Goal: Information Seeking & Learning: Learn about a topic

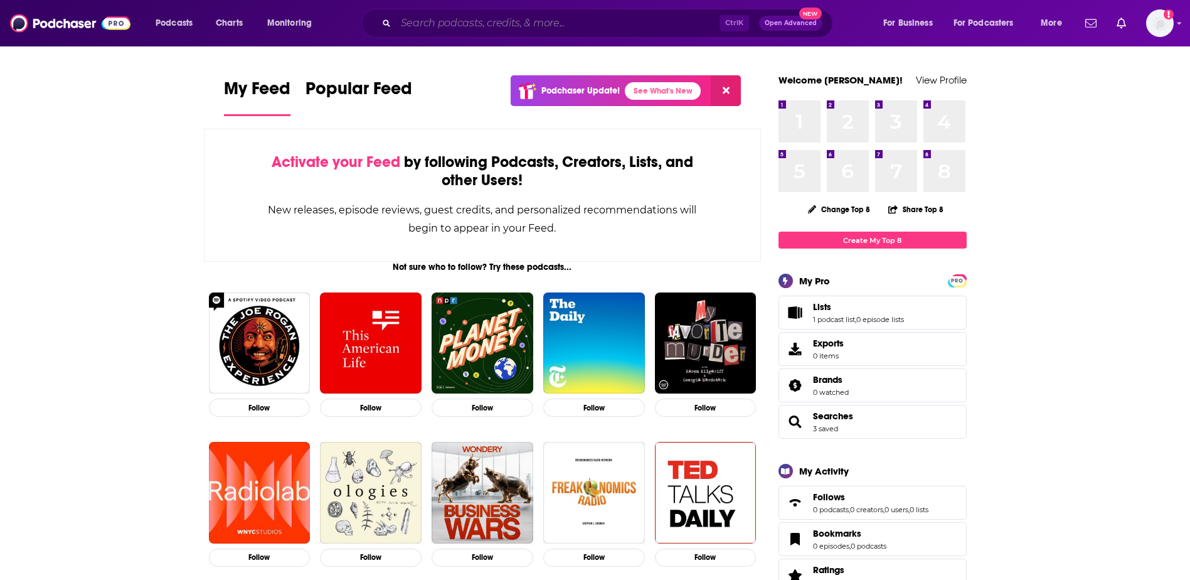
click at [484, 24] on input "Search podcasts, credits, & more..." at bounding box center [558, 23] width 324 height 20
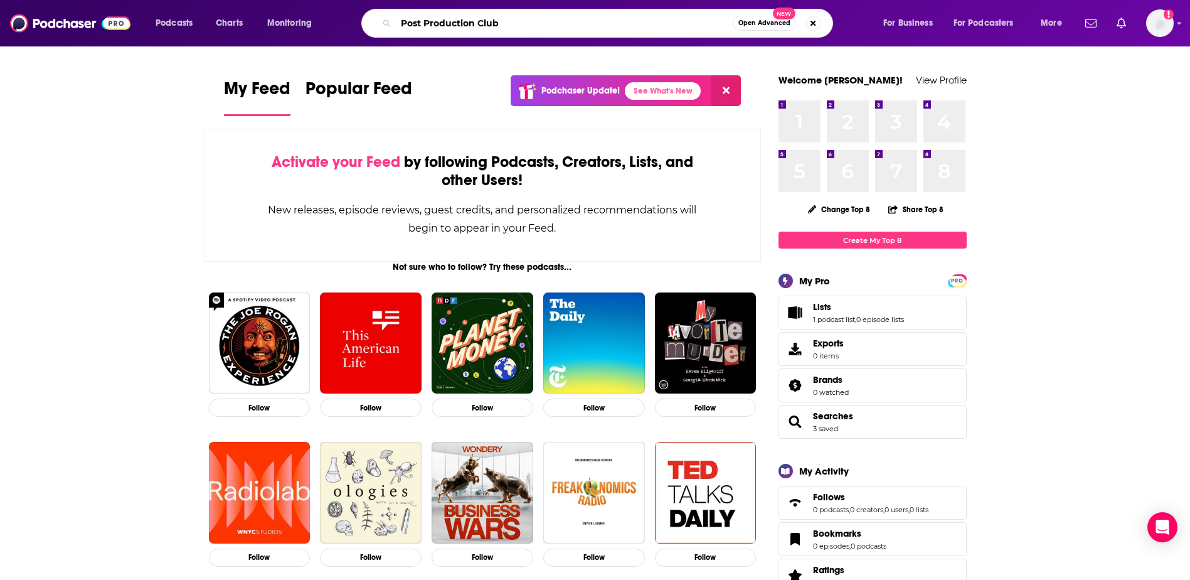
type input "Post Production Club"
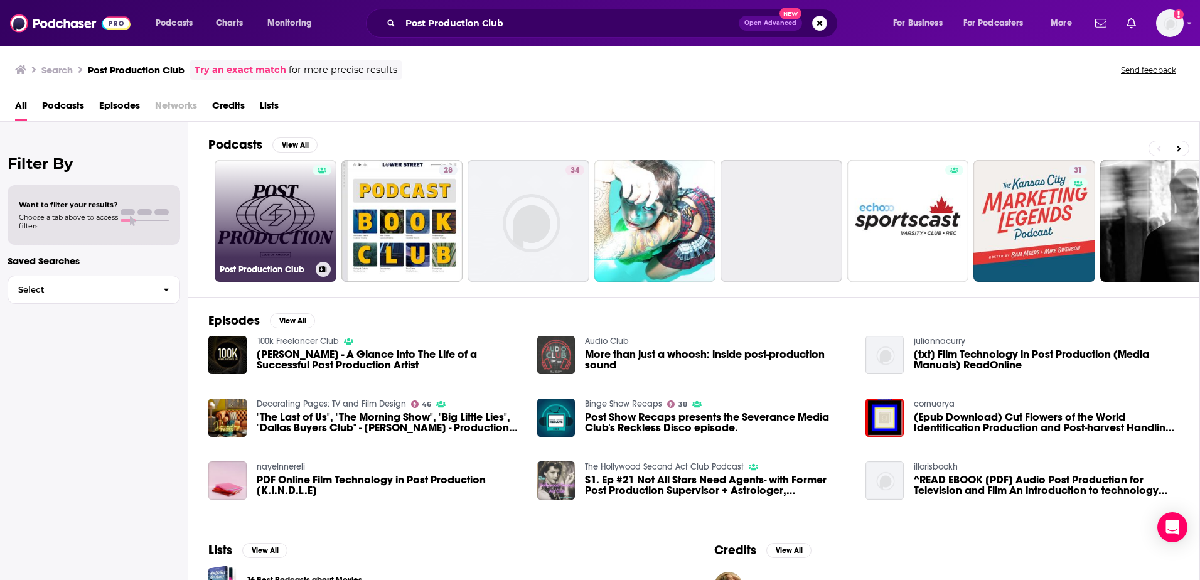
click at [287, 223] on link "Post Production Club" at bounding box center [276, 221] width 122 height 122
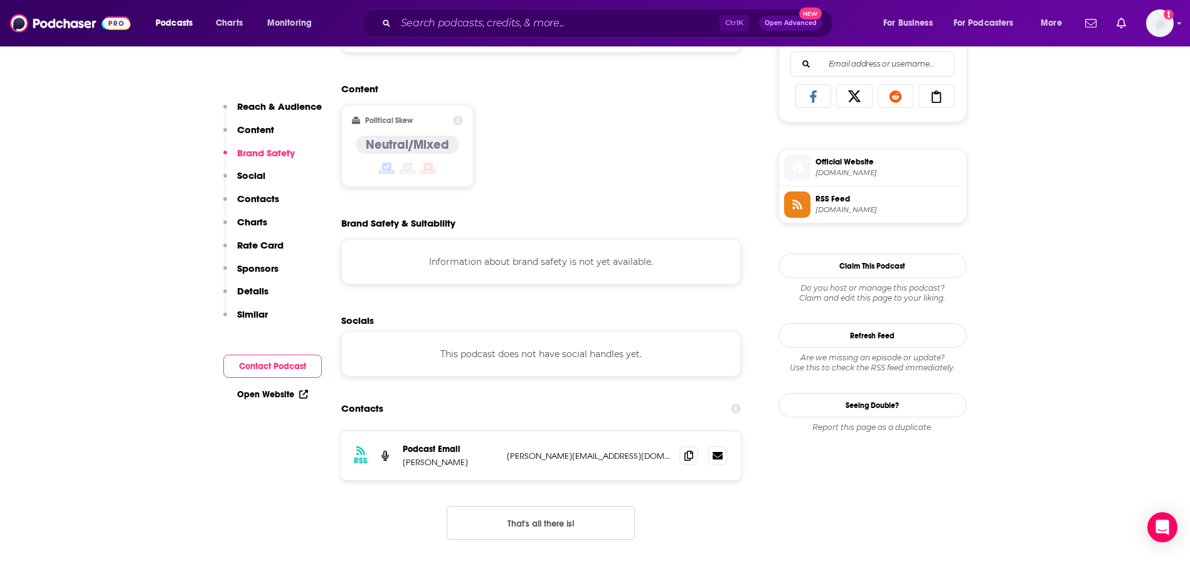
scroll to position [1129, 0]
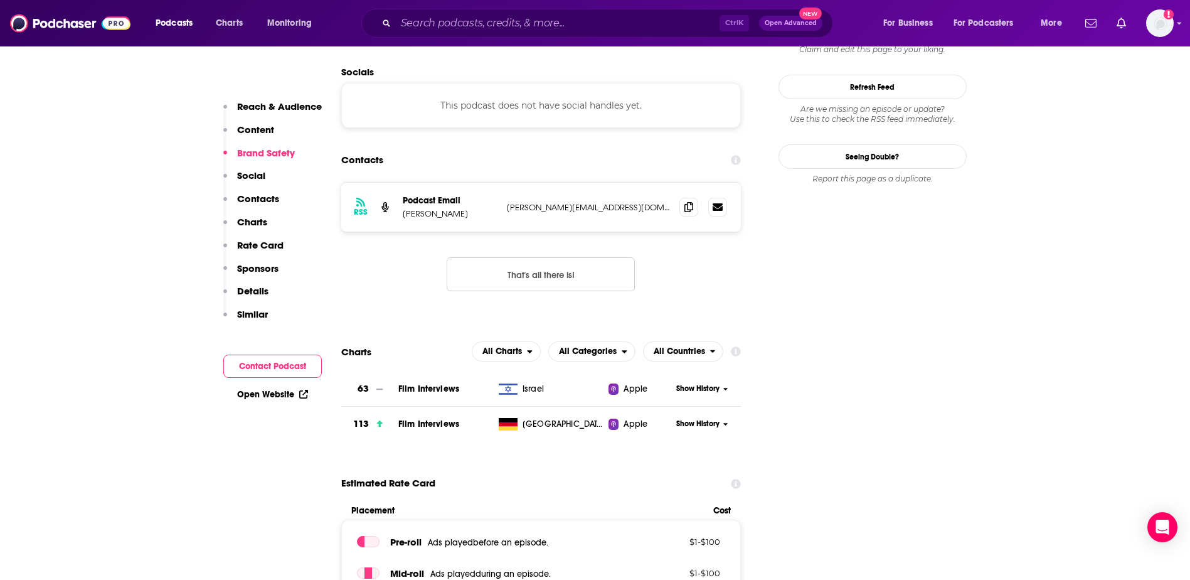
drag, startPoint x: 447, startPoint y: 226, endPoint x: 447, endPoint y: 237, distance: 10.7
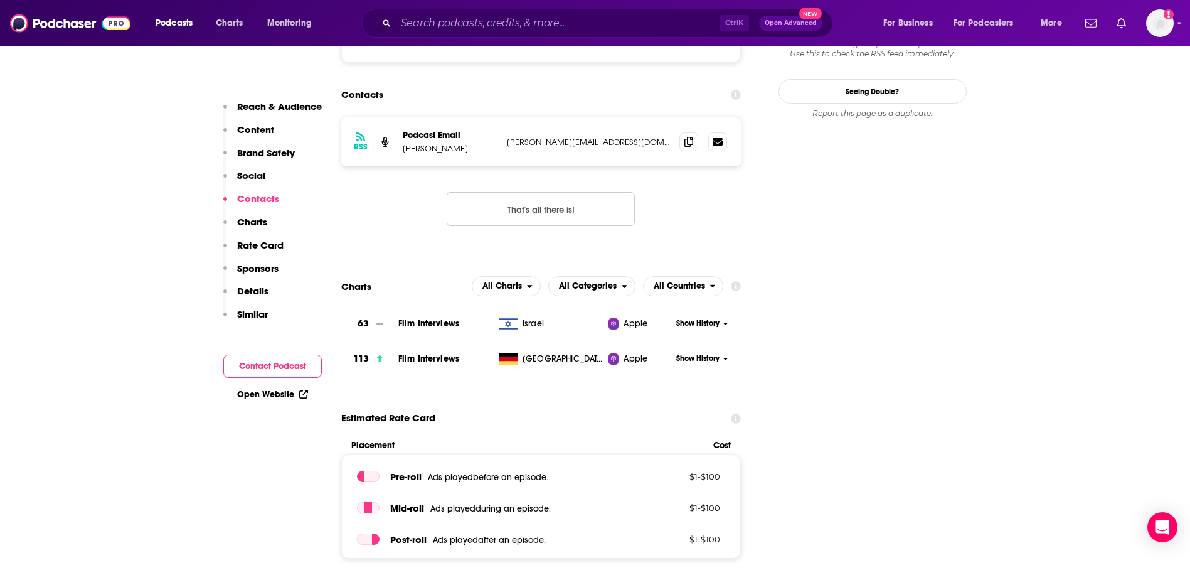
drag, startPoint x: 447, startPoint y: 237, endPoint x: 856, endPoint y: 221, distance: 409.4
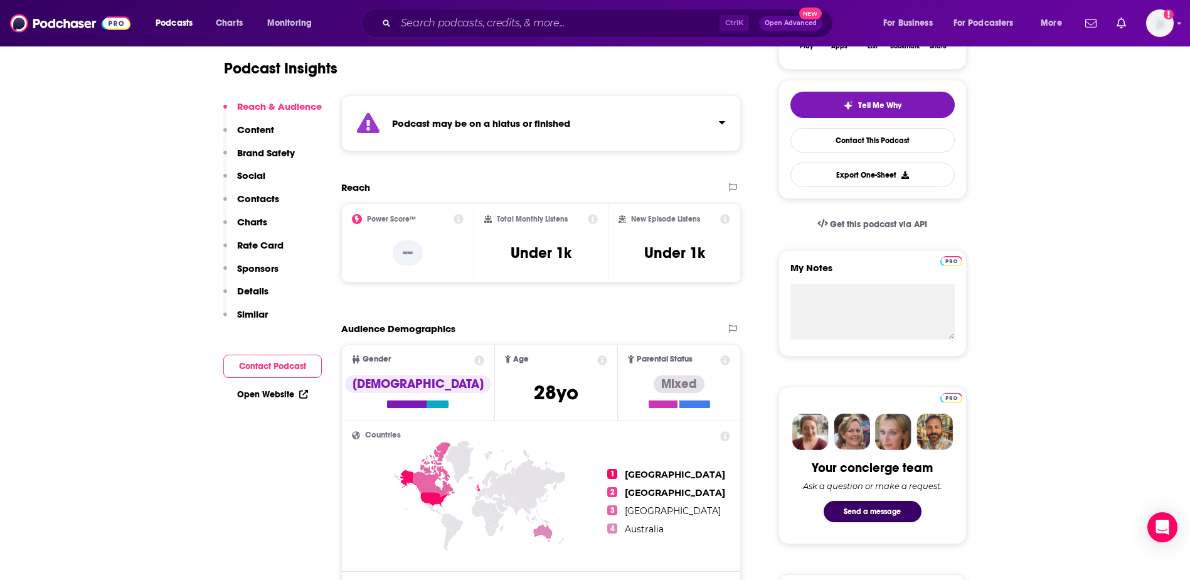
scroll to position [251, 0]
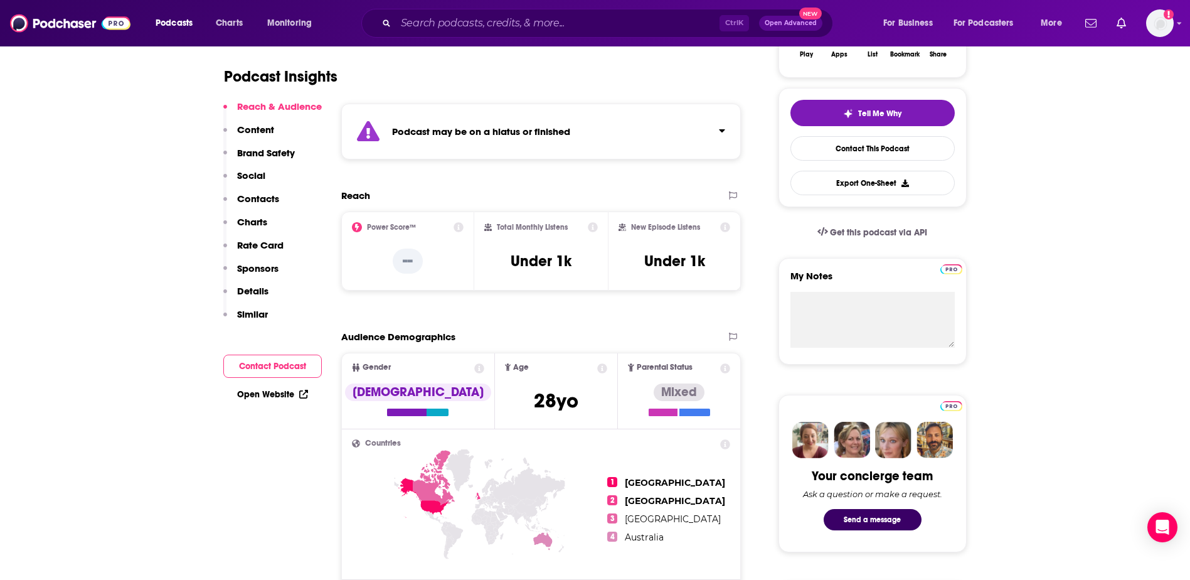
click at [589, 228] on icon at bounding box center [593, 227] width 10 height 10
click at [597, 250] on div "Total Monthly Listens Under 1k" at bounding box center [541, 251] width 114 height 58
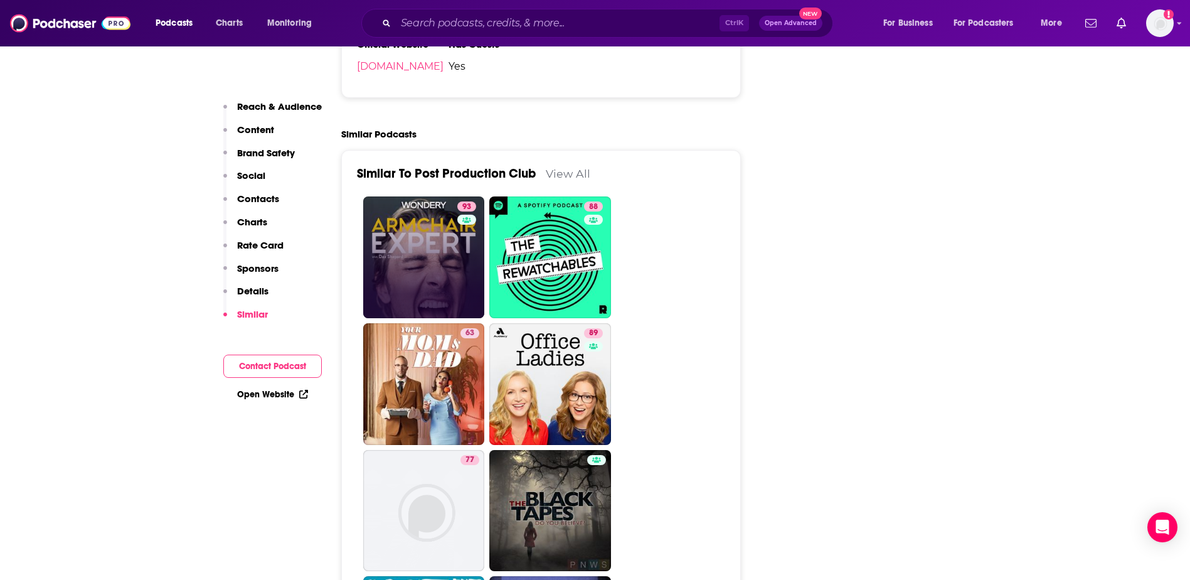
scroll to position [2008, 0]
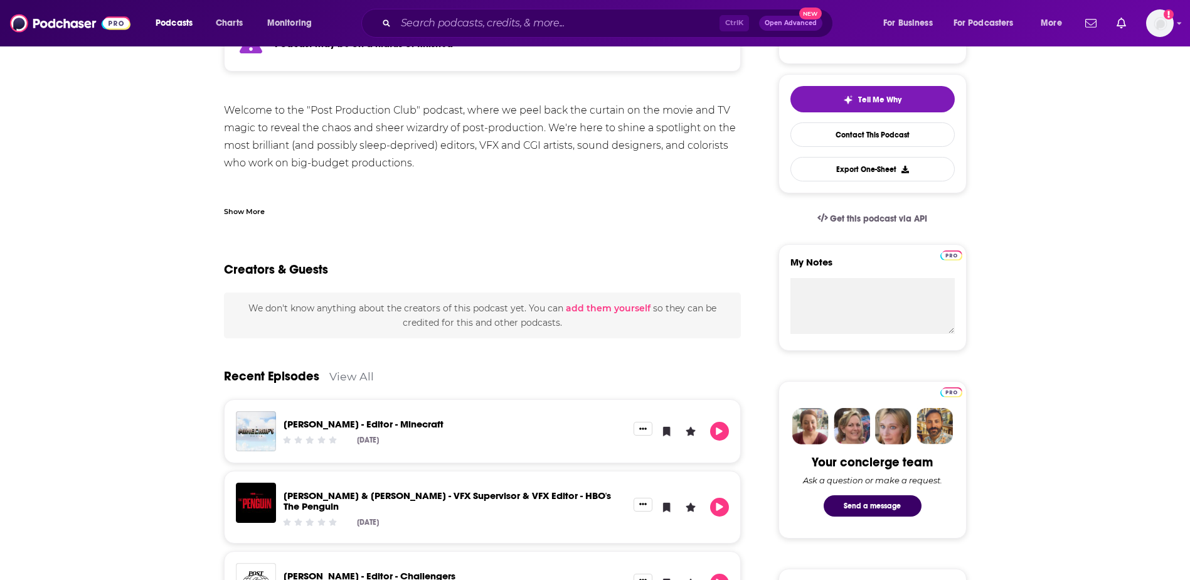
scroll to position [26, 0]
